Goal: Find specific page/section: Find specific page/section

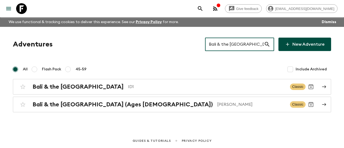
click at [254, 44] on input "Bali & the [GEOGRAPHIC_DATA]" at bounding box center [234, 44] width 59 height 15
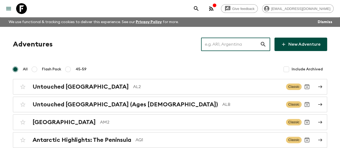
paste input "[GEOGRAPHIC_DATA]"
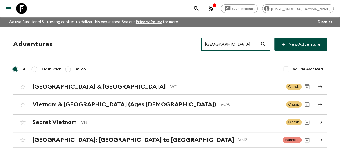
click at [215, 41] on input "[GEOGRAPHIC_DATA]" at bounding box center [230, 44] width 59 height 15
paste input "[GEOGRAPHIC_DATA]"
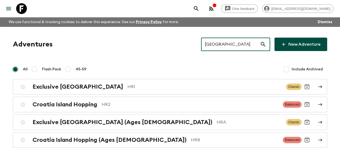
click at [228, 46] on input "[GEOGRAPHIC_DATA]" at bounding box center [230, 44] width 59 height 15
paste input "Bali & the Gili"
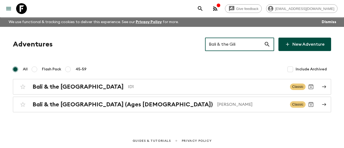
click at [241, 48] on input "Bali & the Gili" at bounding box center [234, 44] width 59 height 15
paste input "Inside [GEOGRAPHIC_DATA]"
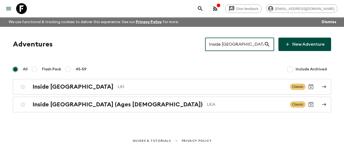
click at [227, 42] on input "Inside [GEOGRAPHIC_DATA]" at bounding box center [234, 44] width 59 height 15
paste input "[GEOGRAPHIC_DATA]"
click at [227, 42] on input "Inside [GEOGRAPHIC_DATA]" at bounding box center [234, 44] width 59 height 15
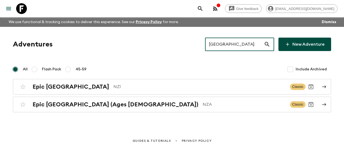
click at [244, 46] on input "[GEOGRAPHIC_DATA]" at bounding box center [234, 44] width 59 height 15
paste input "[GEOGRAPHIC_DATA]"
click at [244, 46] on input "[GEOGRAPHIC_DATA]" at bounding box center [234, 44] width 59 height 15
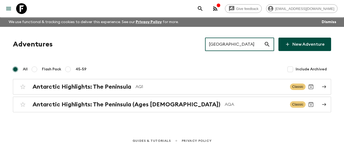
type input "[GEOGRAPHIC_DATA]"
